Goal: Transaction & Acquisition: Purchase product/service

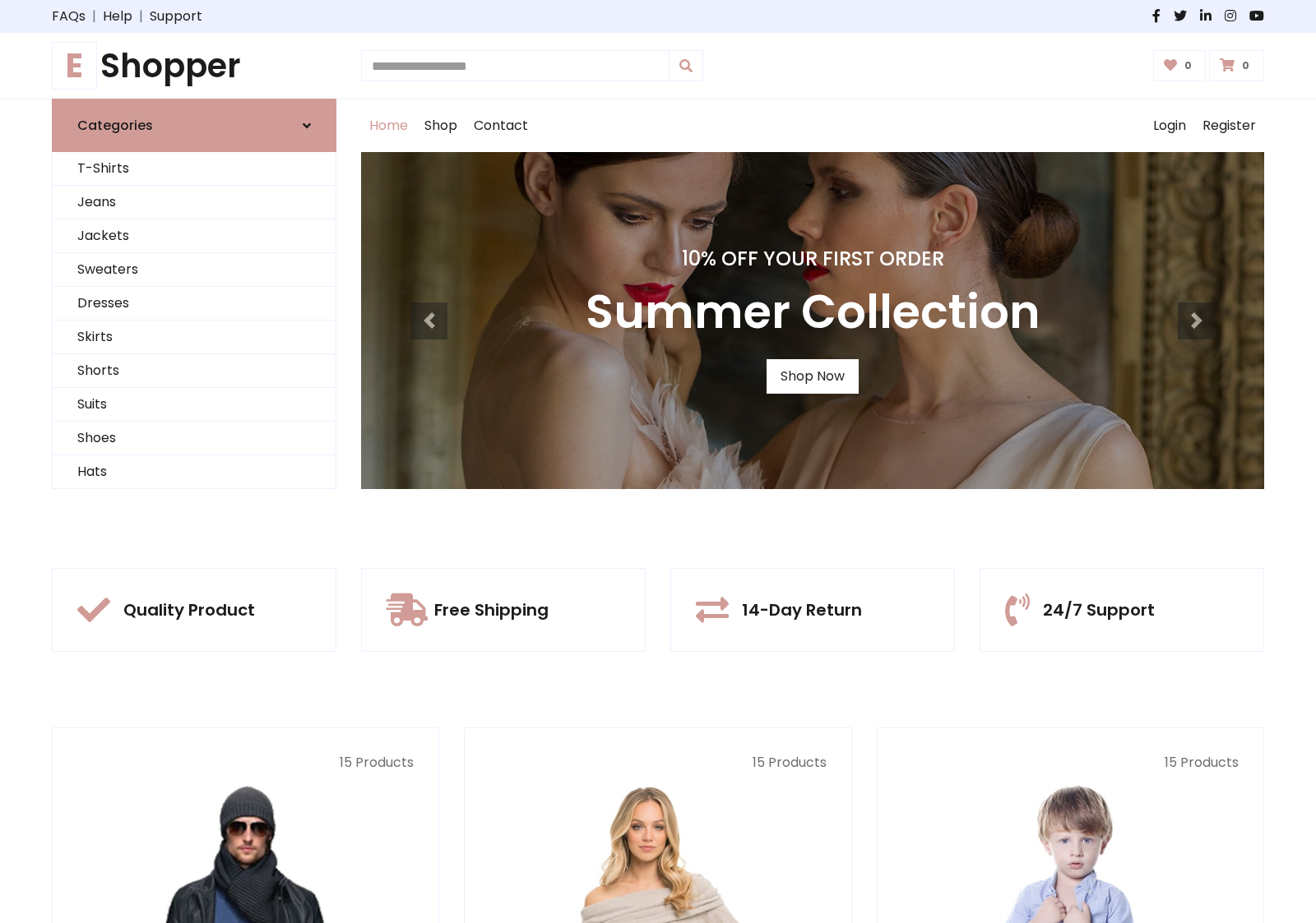
click at [658, 462] on div "10% Off Your First Order Summer Collection Shop Now" at bounding box center [813, 320] width 903 height 338
click at [812, 376] on link "Shop Now" at bounding box center [813, 376] width 92 height 34
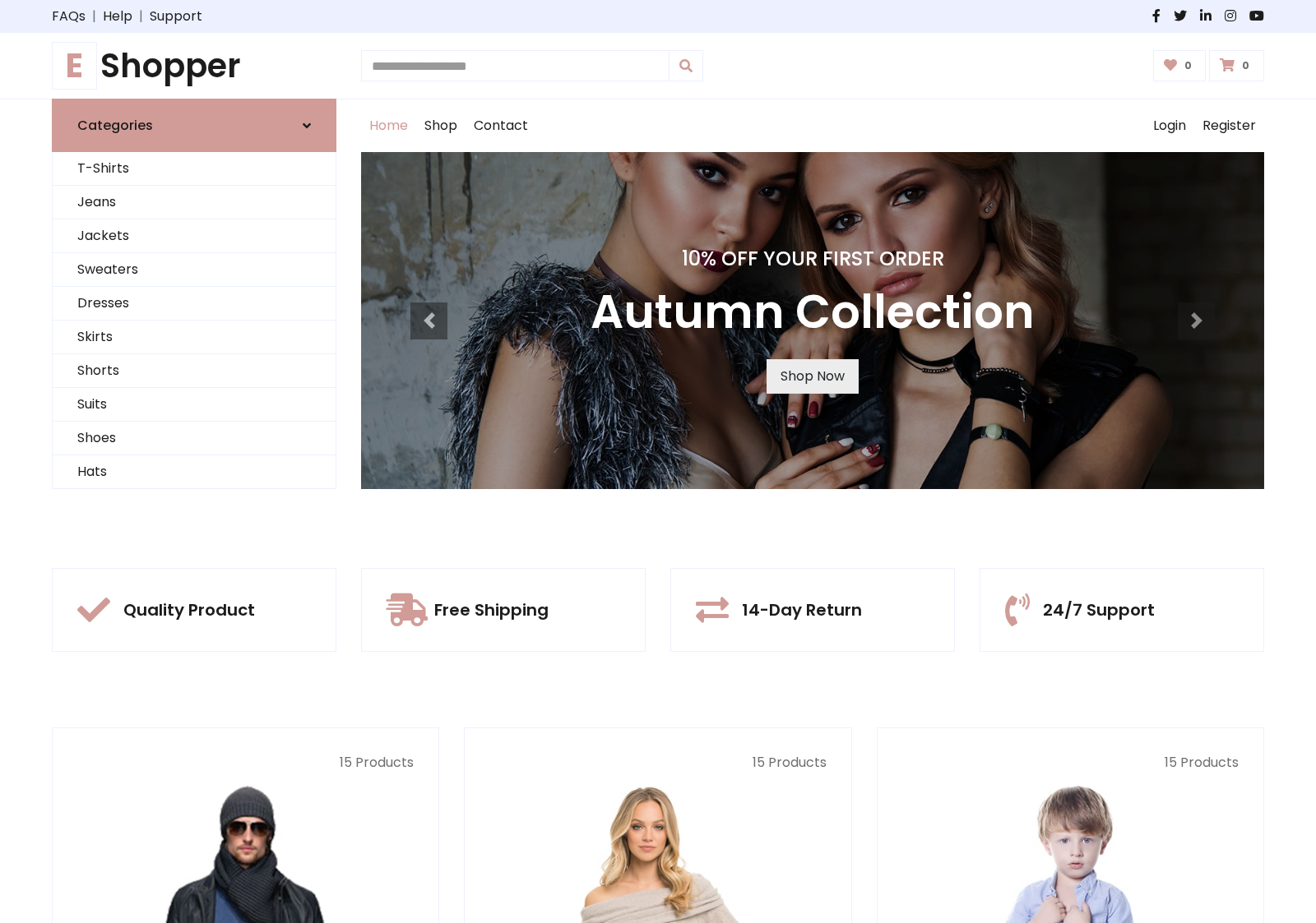
click at [812, 376] on link "Shop Now" at bounding box center [813, 376] width 92 height 34
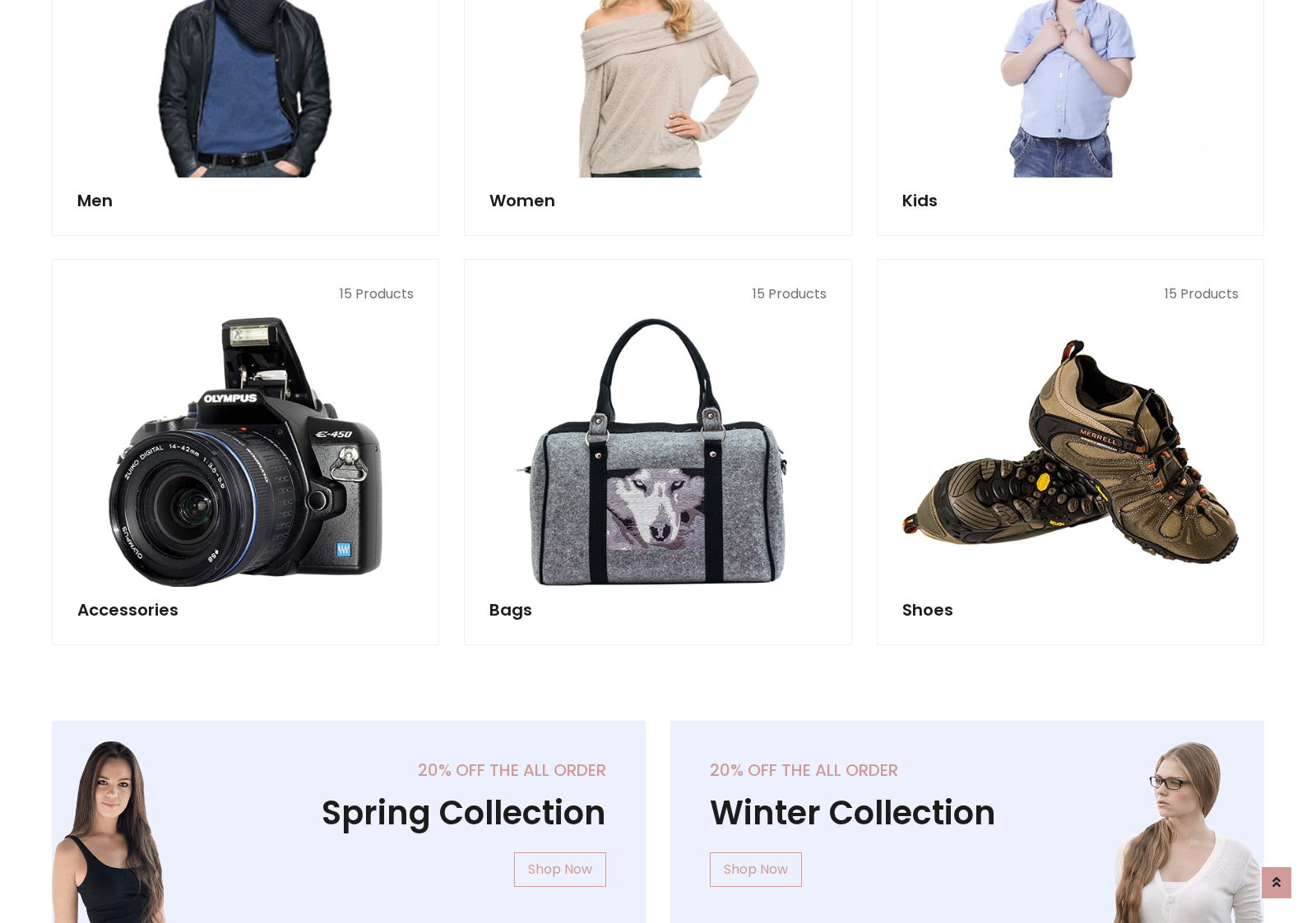
scroll to position [1640, 0]
